Goal: Task Accomplishment & Management: Use online tool/utility

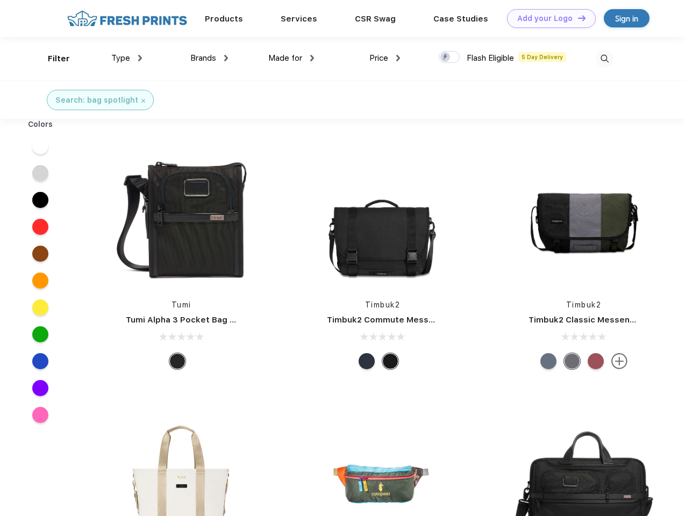
click at [547, 18] on link "Add your Logo Design Tool" at bounding box center [551, 18] width 89 height 19
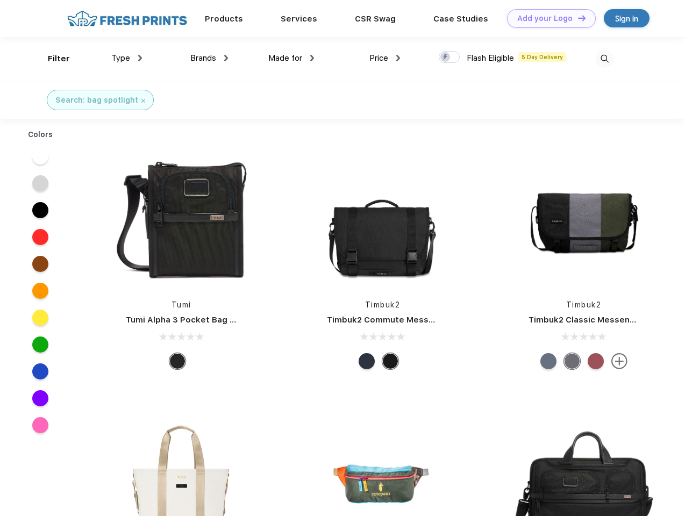
click at [0, 0] on div "Design Tool" at bounding box center [0, 0] width 0 height 0
click at [577, 18] on link "Add your Logo Design Tool" at bounding box center [551, 18] width 89 height 19
click at [52, 59] on div "Filter" at bounding box center [59, 59] width 22 height 12
click at [127, 58] on span "Type" at bounding box center [120, 58] width 19 height 10
click at [209, 58] on span "Brands" at bounding box center [203, 58] width 26 height 10
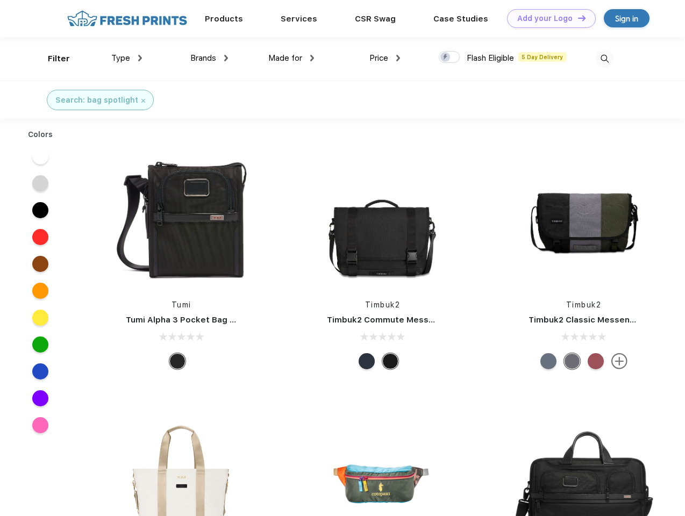
click at [291, 58] on span "Made for" at bounding box center [285, 58] width 34 height 10
click at [385, 58] on span "Price" at bounding box center [378, 58] width 19 height 10
click at [449, 58] on div at bounding box center [449, 57] width 21 height 12
click at [446, 58] on input "checkbox" at bounding box center [442, 54] width 7 height 7
click at [604, 59] on img at bounding box center [605, 59] width 18 height 18
